Goal: Task Accomplishment & Management: Complete application form

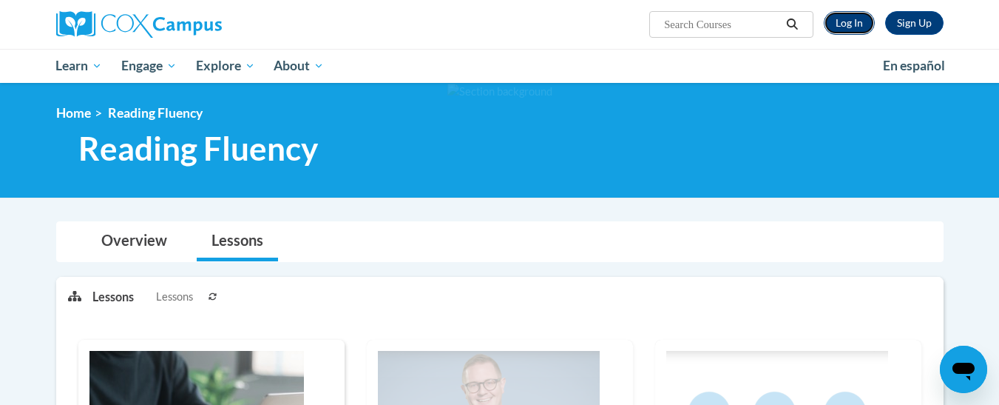
click at [850, 21] on link "Log In" at bounding box center [849, 23] width 51 height 24
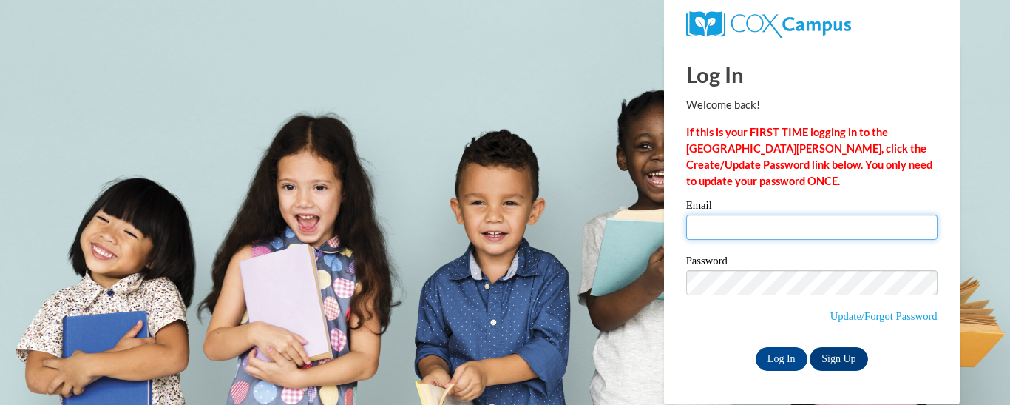
click at [737, 237] on input "Email" at bounding box center [811, 227] width 251 height 25
type input "tespinosa@kippmetroatlanta.org"
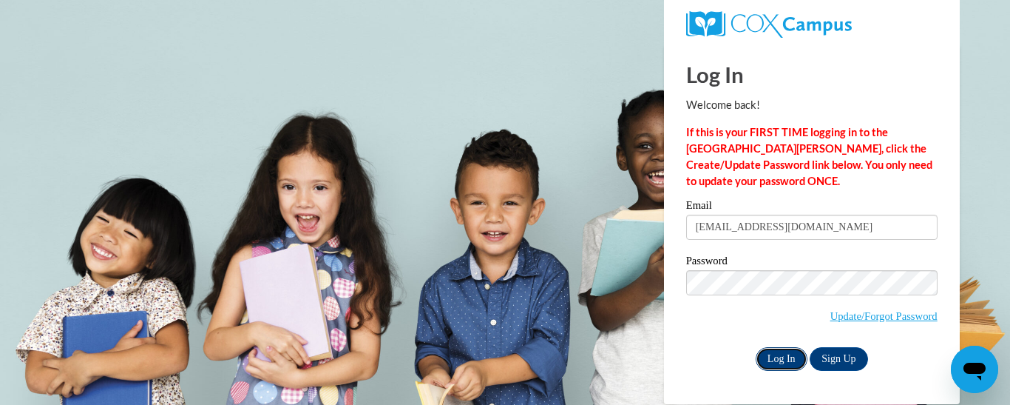
click at [792, 354] on input "Log In" at bounding box center [782, 359] width 52 height 24
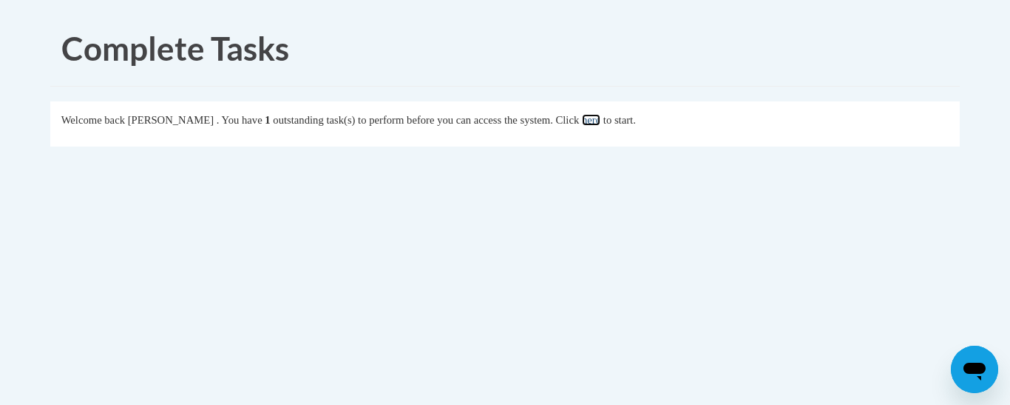
click at [601, 118] on link "here" at bounding box center [591, 120] width 18 height 12
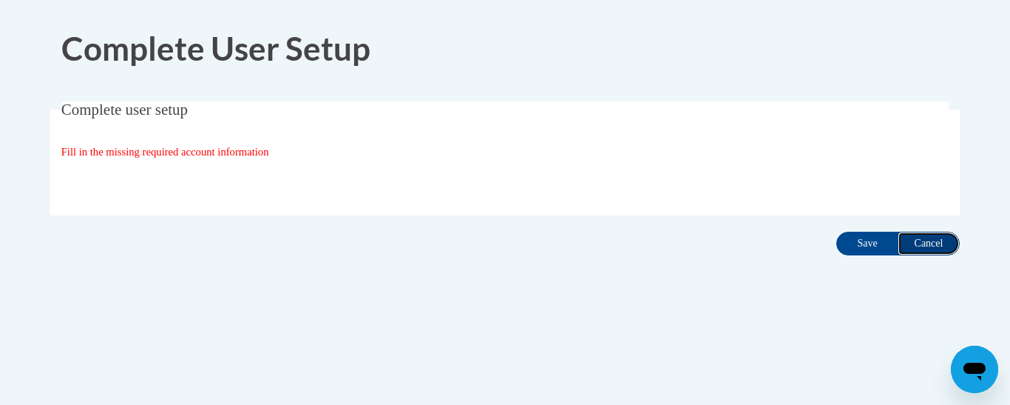
click at [917, 239] on input "Cancel" at bounding box center [929, 244] width 62 height 24
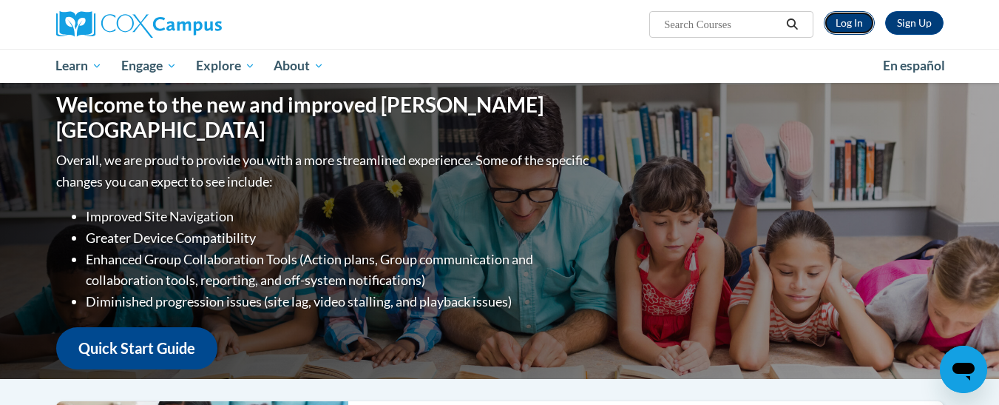
click at [852, 31] on link "Log In" at bounding box center [849, 23] width 51 height 24
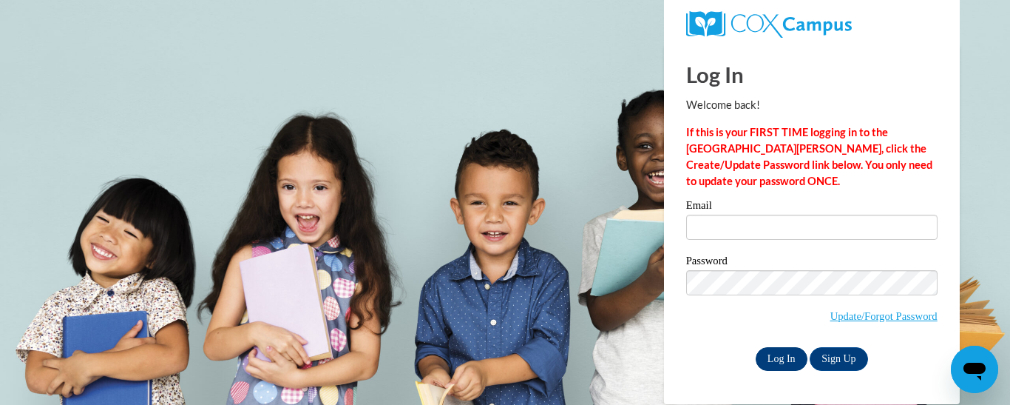
type input "tespinosa@kippmetroatlanta.org"
click at [785, 357] on input "Log In" at bounding box center [782, 359] width 52 height 24
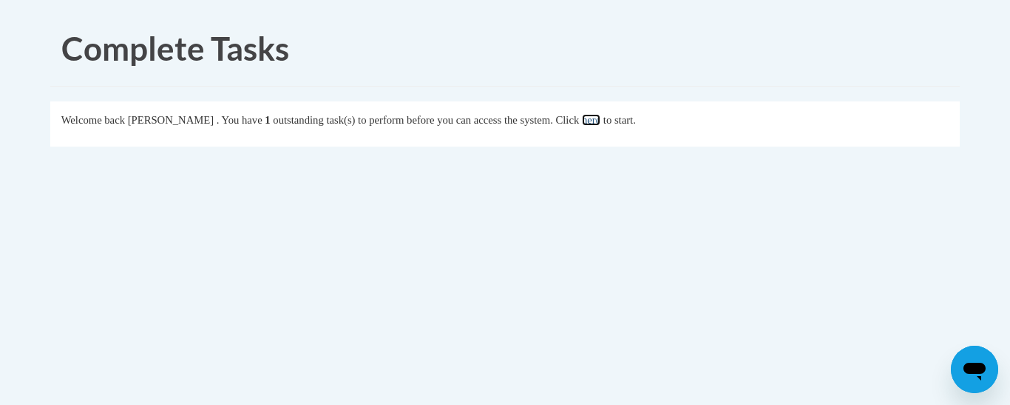
click at [601, 116] on link "here" at bounding box center [591, 120] width 18 height 12
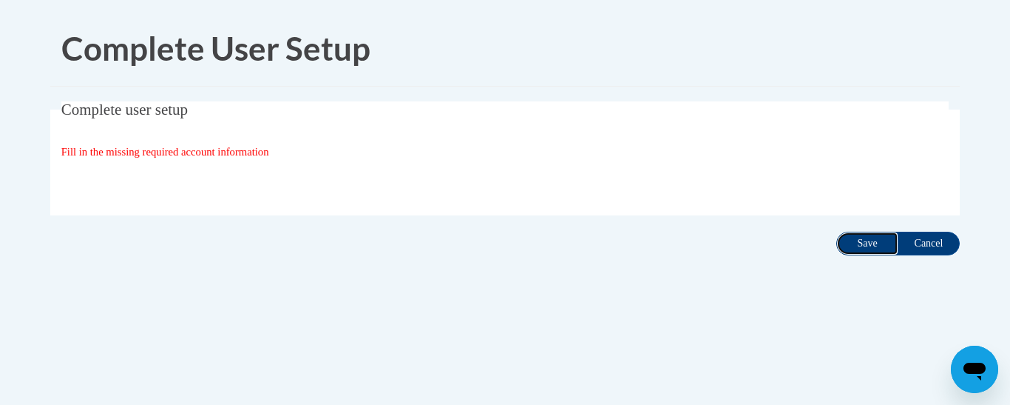
click at [858, 240] on input "Save" at bounding box center [868, 244] width 62 height 24
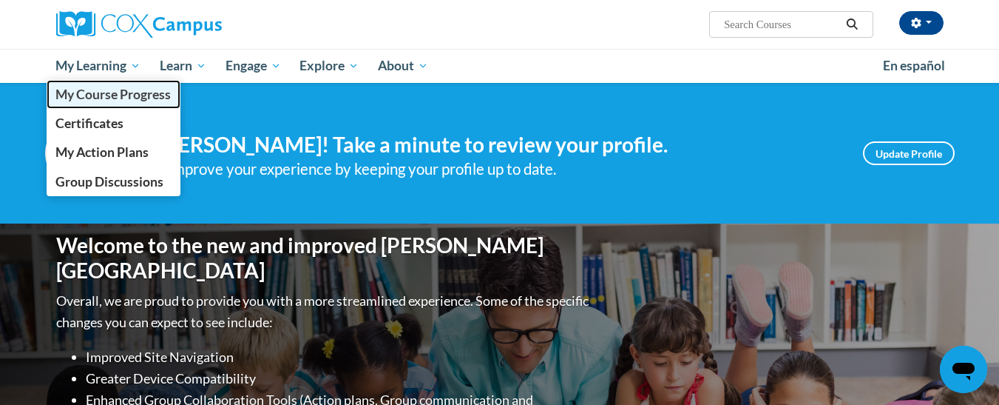
click at [118, 101] on span "My Course Progress" at bounding box center [112, 95] width 115 height 16
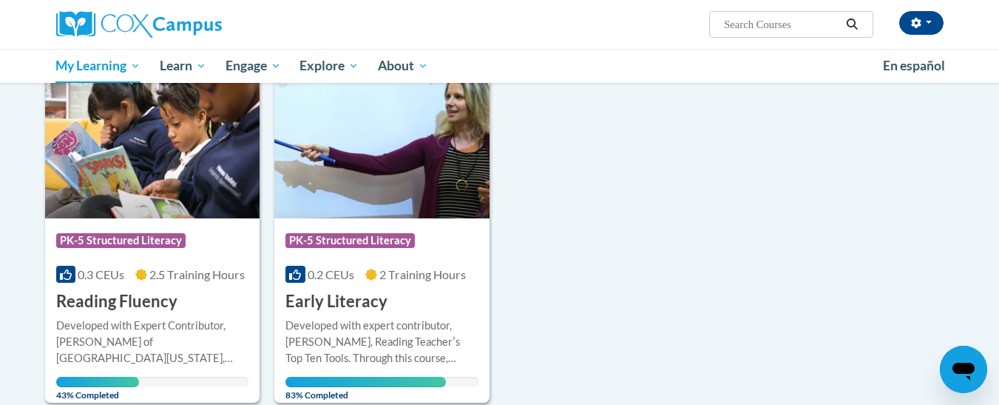
scroll to position [203, 0]
click at [151, 271] on span "2.5 Training Hours" at bounding box center [196, 273] width 95 height 14
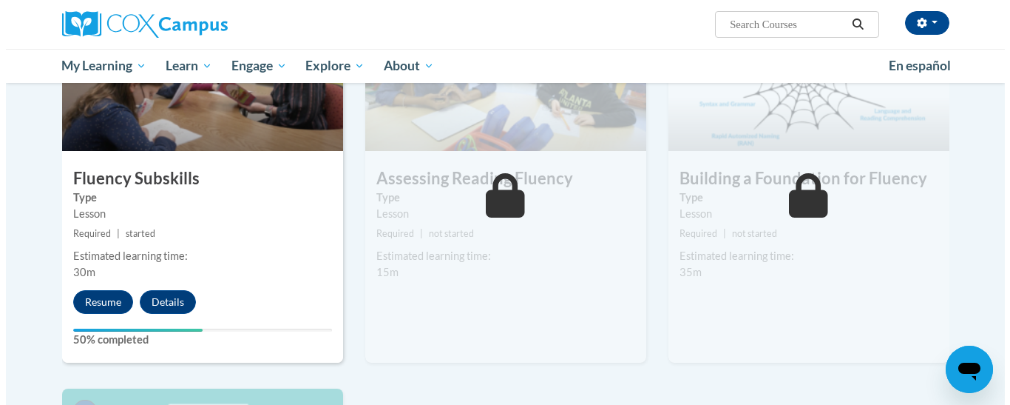
scroll to position [768, 0]
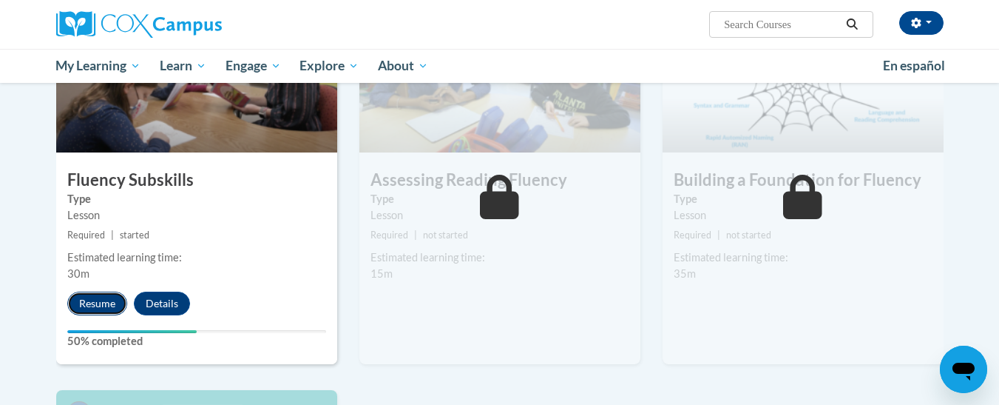
click at [116, 299] on button "Resume" at bounding box center [97, 303] width 60 height 24
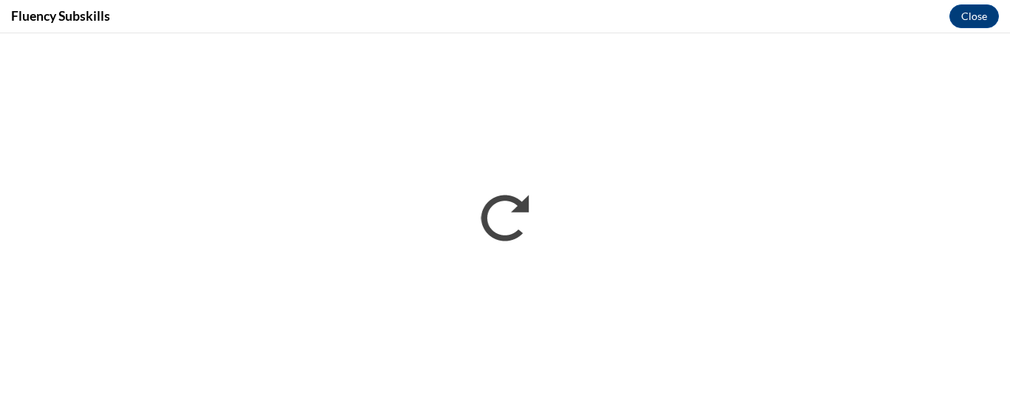
scroll to position [0, 0]
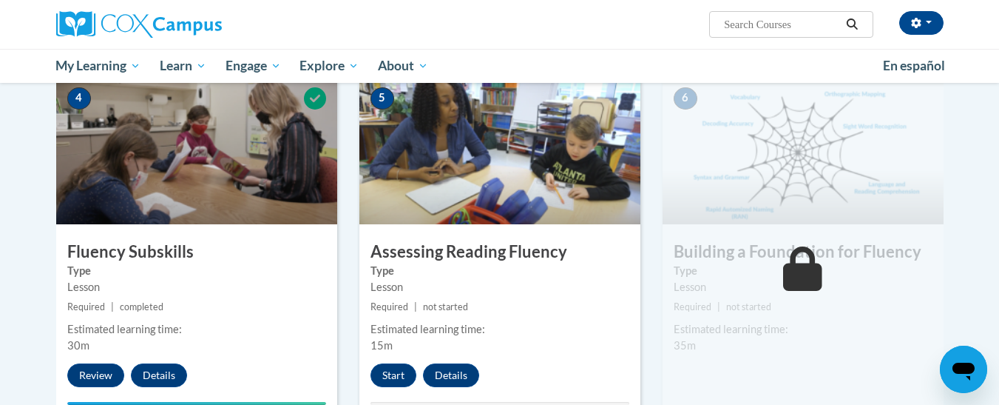
scroll to position [695, 0]
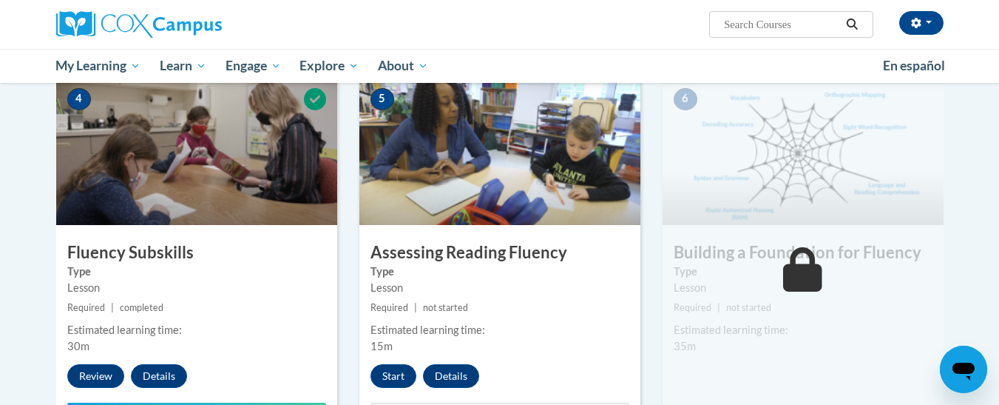
click at [822, 173] on img at bounding box center [803, 151] width 281 height 148
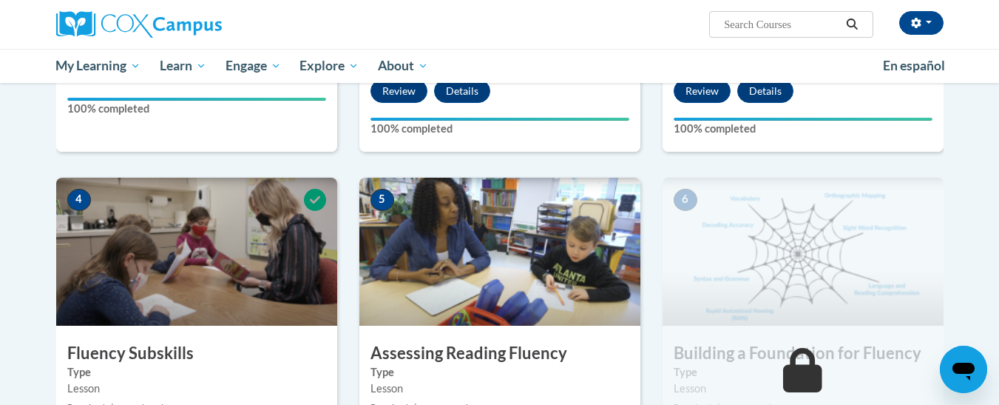
scroll to position [594, 0]
click at [699, 248] on img at bounding box center [803, 252] width 281 height 148
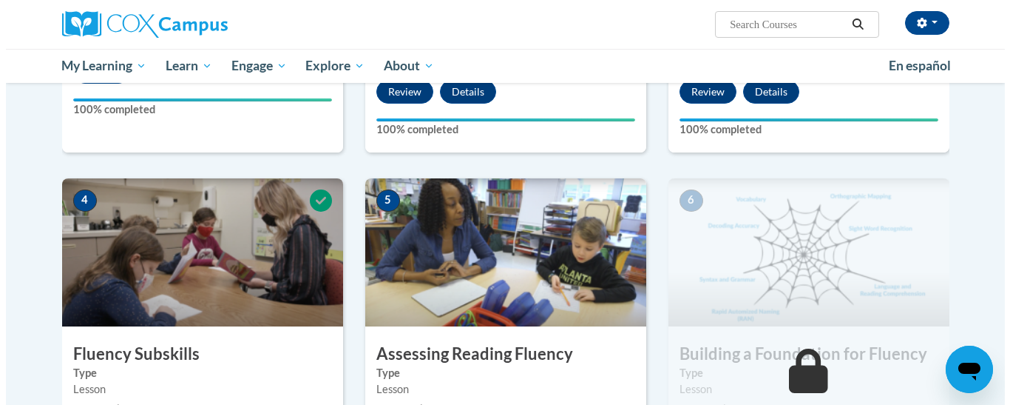
scroll to position [781, 0]
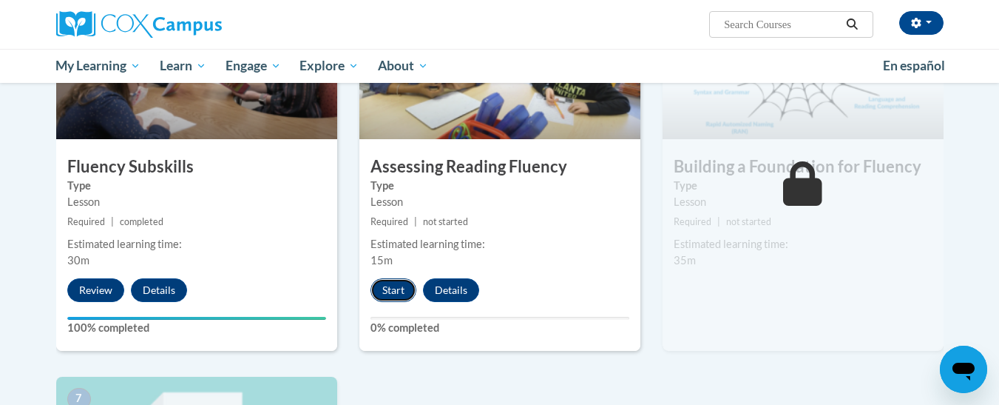
click at [400, 284] on button "Start" at bounding box center [394, 290] width 46 height 24
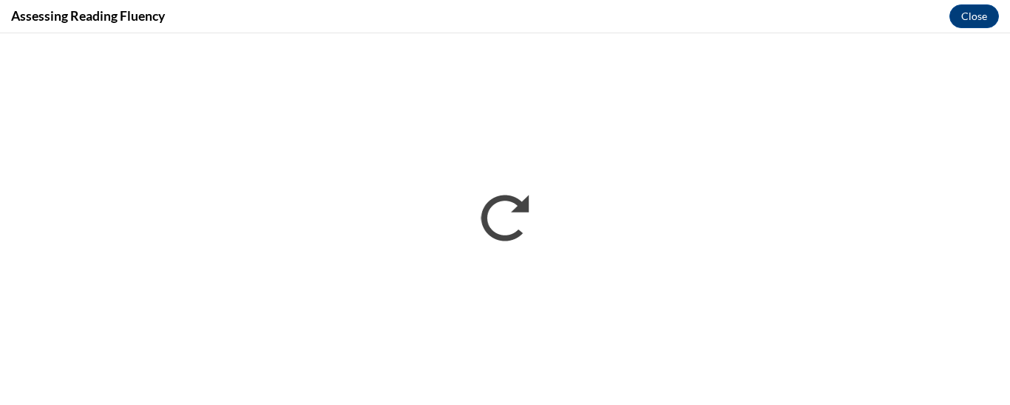
scroll to position [0, 0]
